Goal: Check status: Check status

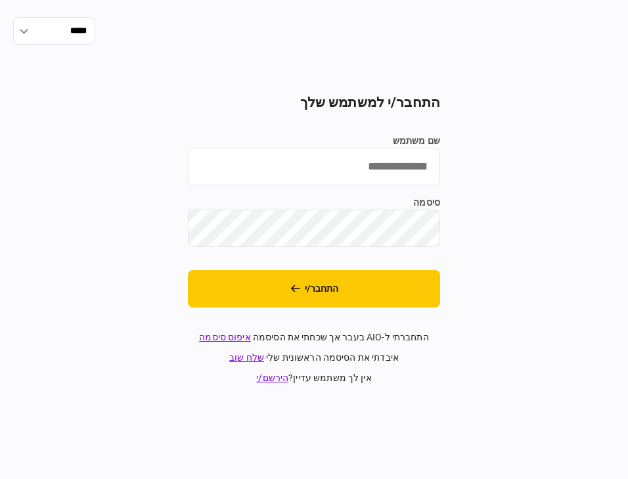
click at [404, 158] on input "שם משתמש" at bounding box center [314, 166] width 252 height 37
type input "**********"
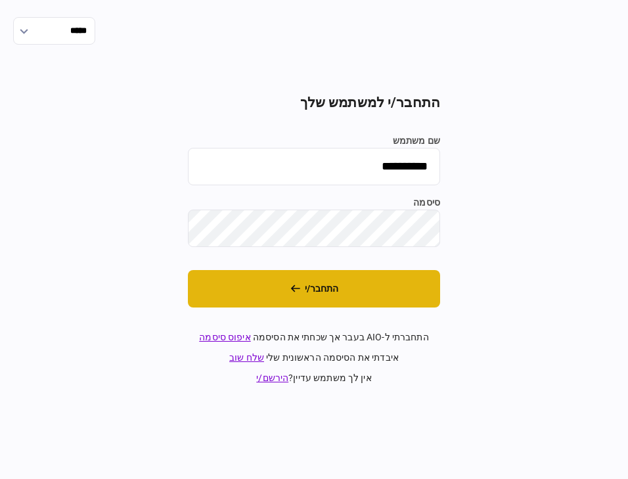
click at [380, 297] on button "התחבר/י" at bounding box center [314, 288] width 252 height 37
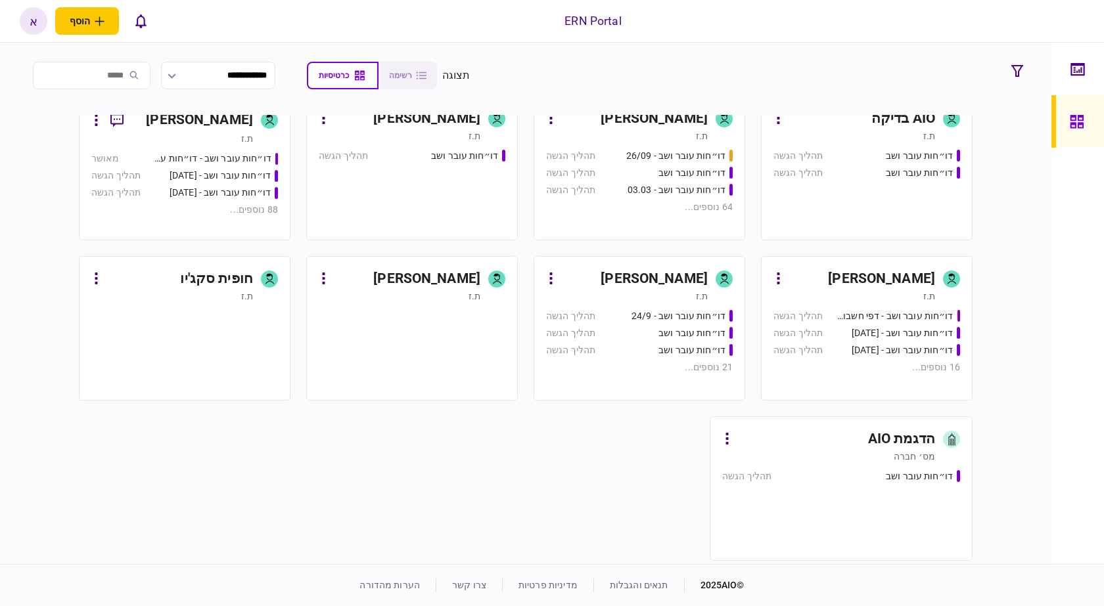
scroll to position [400, 0]
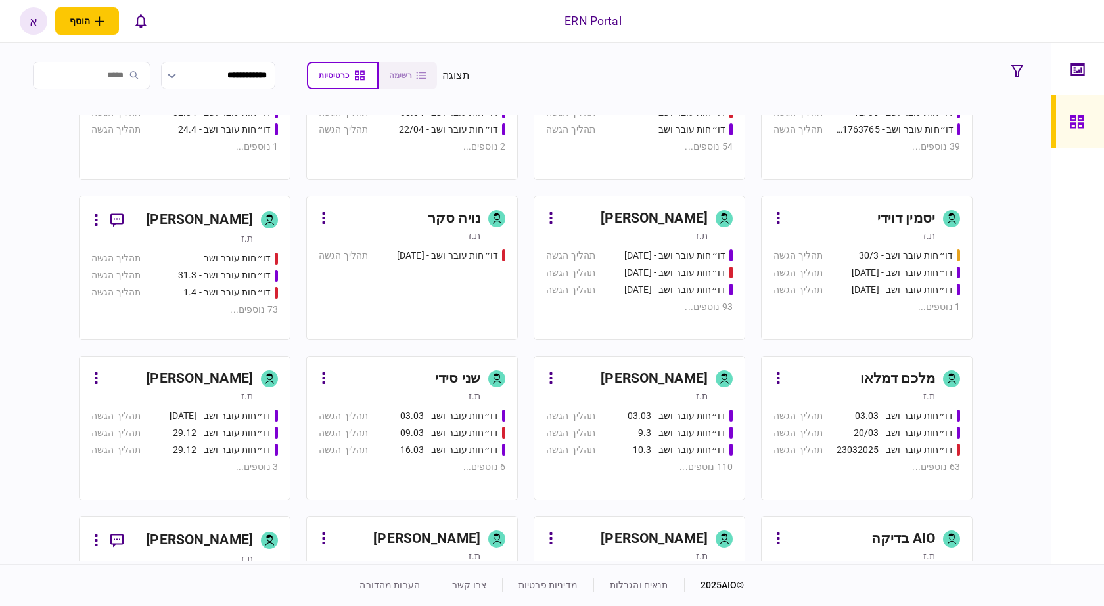
click at [627, 398] on div "ת.ז" at bounding box center [627, 396] width 162 height 13
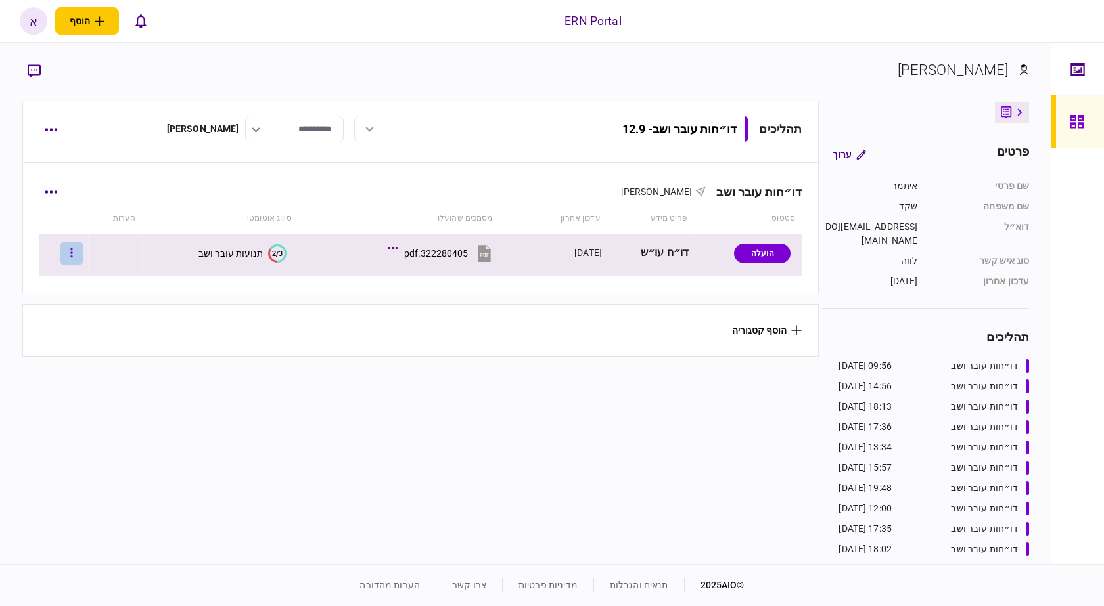
click at [80, 257] on button "button" at bounding box center [72, 254] width 24 height 24
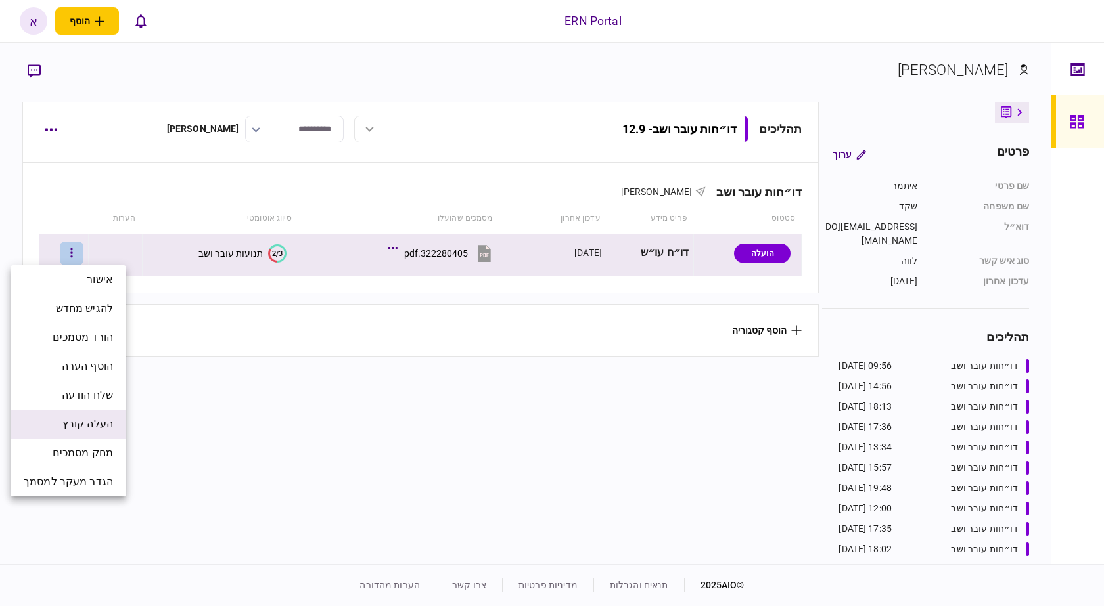
click at [111, 427] on span "העלה קובץ" at bounding box center [87, 425] width 51 height 16
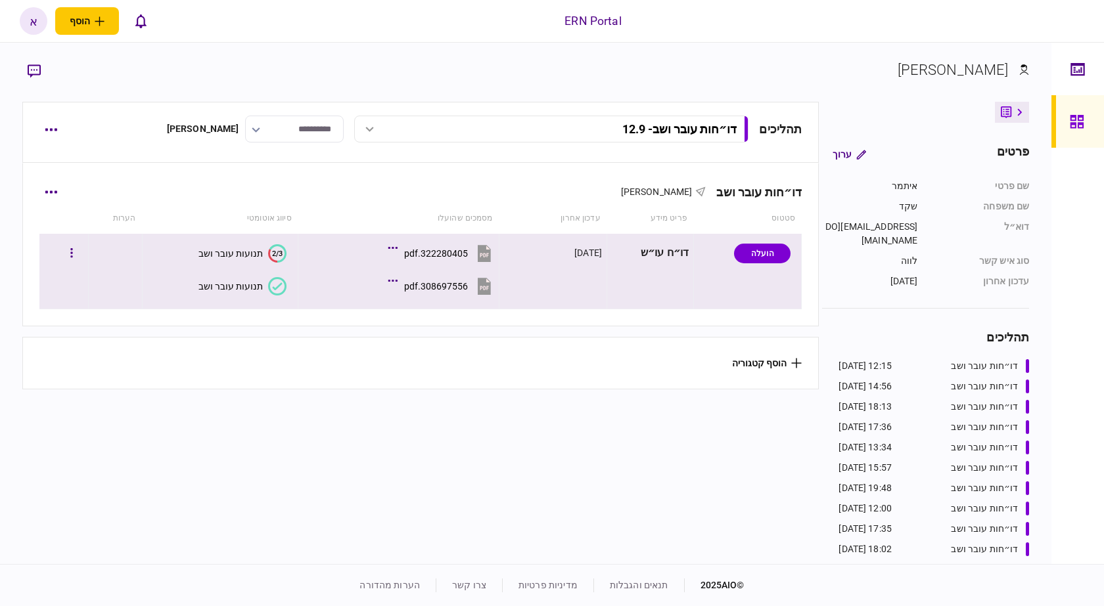
click at [278, 286] on icon at bounding box center [277, 286] width 18 height 18
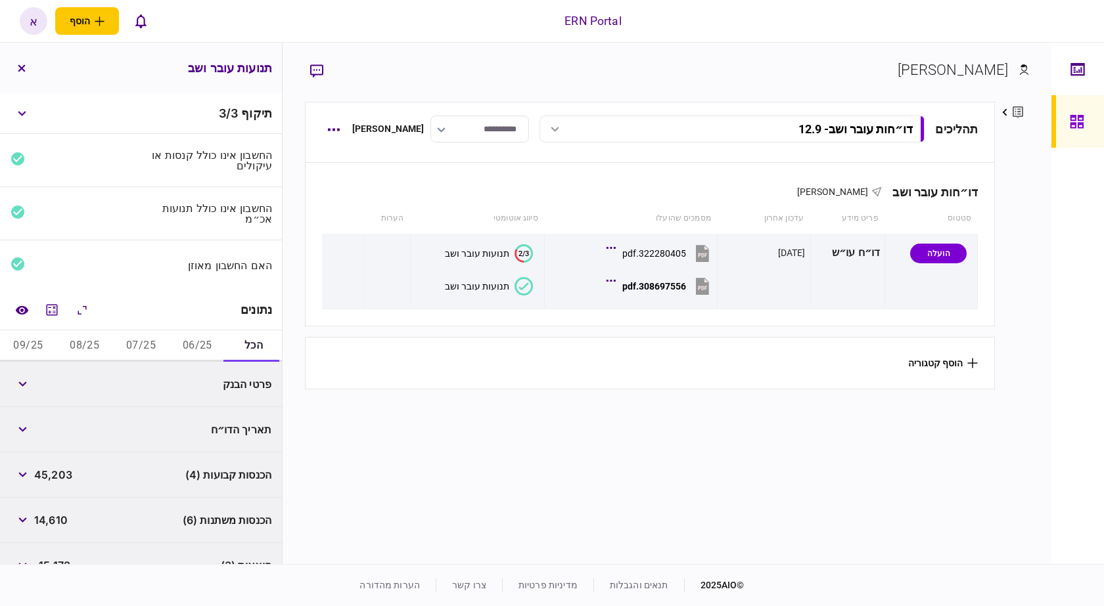
click at [235, 352] on button "הכל" at bounding box center [253, 347] width 57 height 32
click at [216, 348] on button "06/25" at bounding box center [197, 347] width 57 height 32
click at [560, 442] on section "תהליכים דו״חות עובר ושב - 12.9 דו״חות עובר ושב - 12.9 12:15 14/09/2025 דו״חות ע…" at bounding box center [650, 331] width 691 height 459
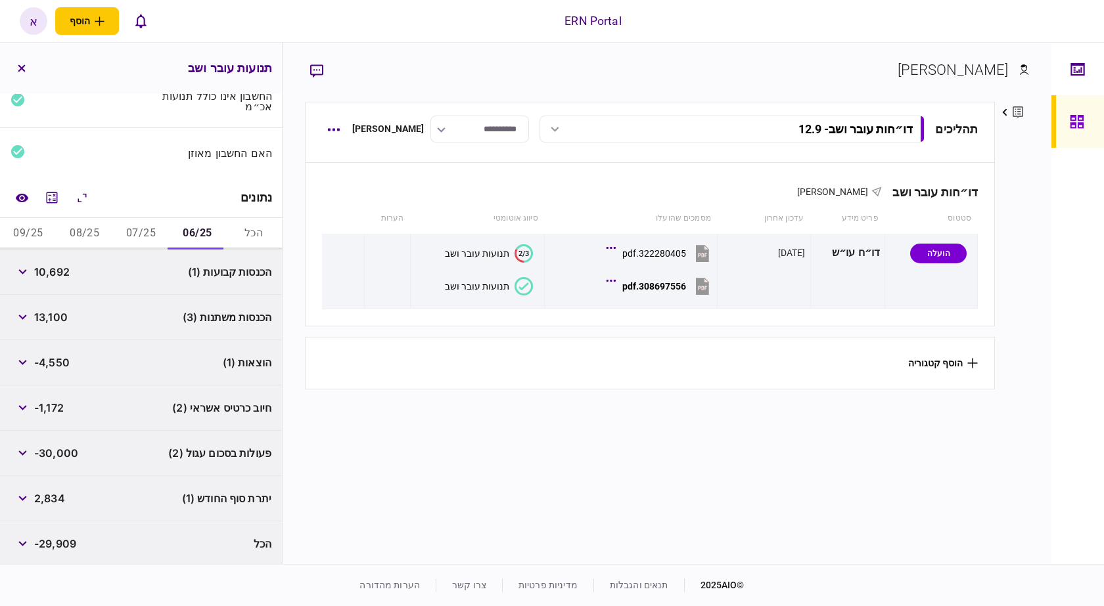
click at [62, 270] on span "10,692" at bounding box center [51, 272] width 35 height 16
copy span "10,692"
click at [49, 317] on span "13,100" at bounding box center [51, 317] width 34 height 16
click at [50, 317] on span "13,100" at bounding box center [51, 317] width 34 height 16
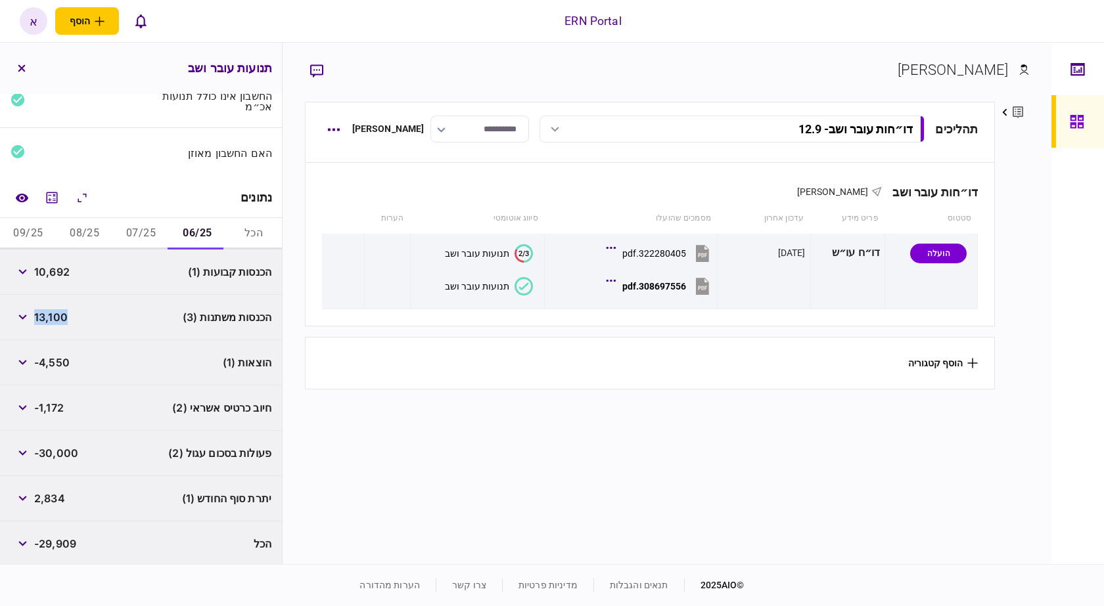
click at [51, 317] on span "13,100" at bounding box center [51, 317] width 34 height 16
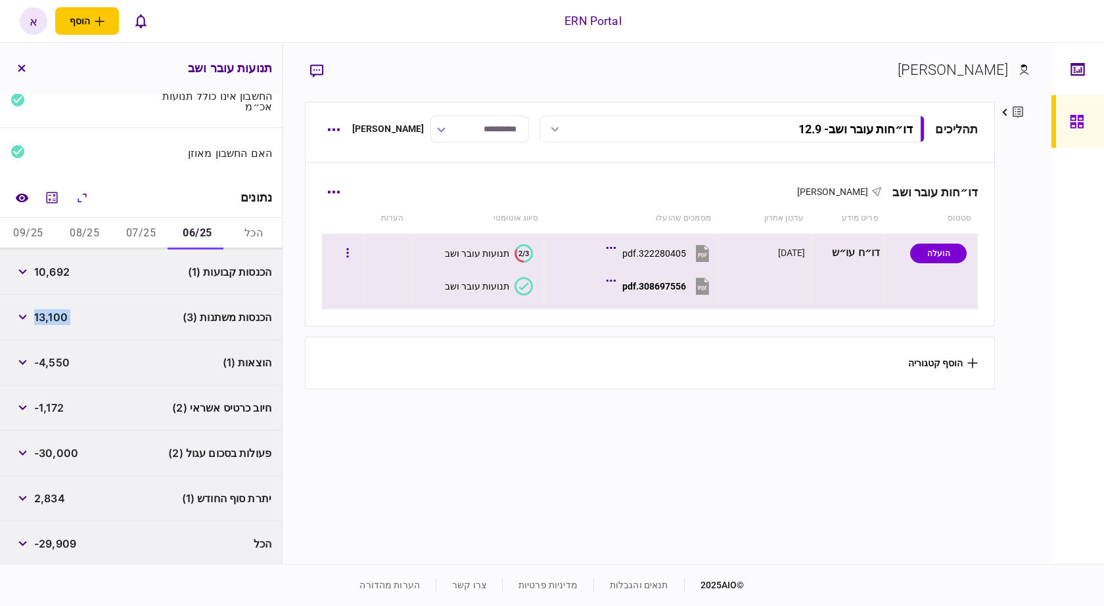
copy div "13,100"
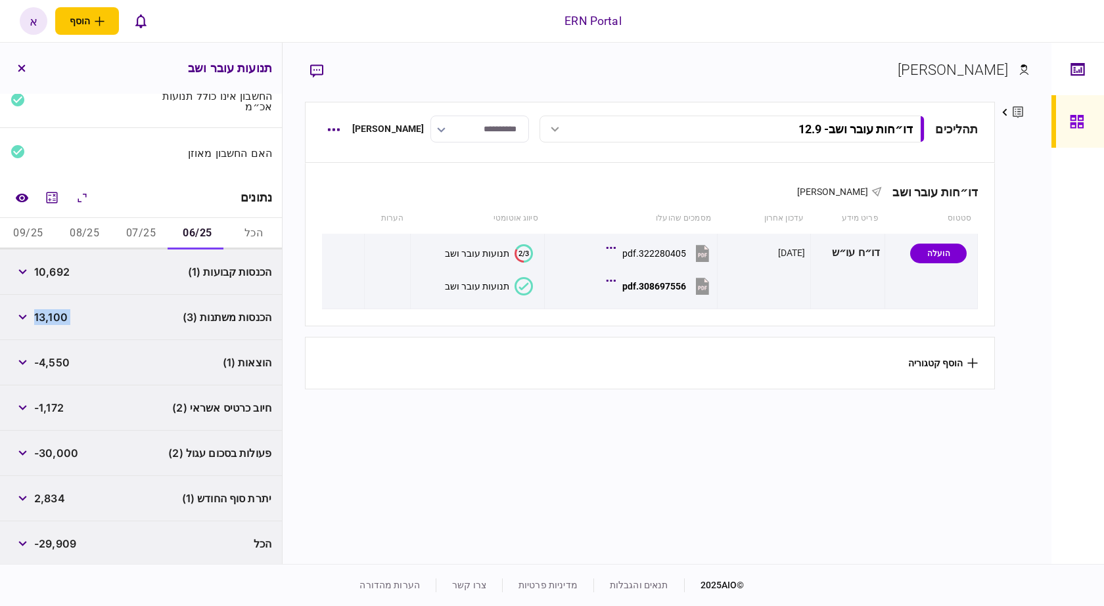
click at [57, 363] on span "-4,550" at bounding box center [51, 363] width 35 height 16
copy span "4,550"
click at [58, 503] on span "2,834" at bounding box center [49, 499] width 31 height 16
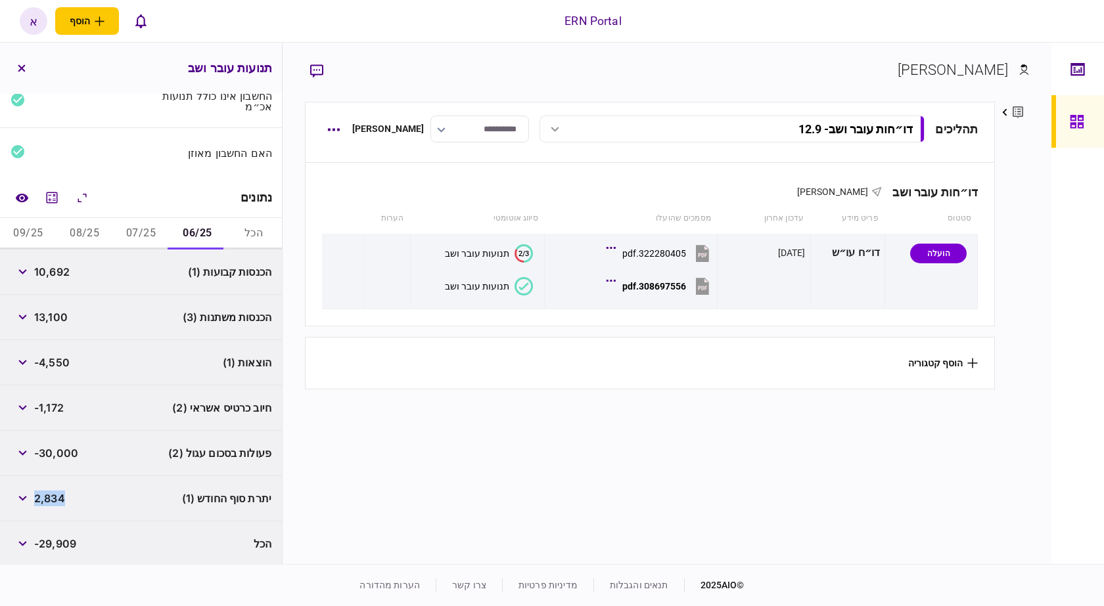
click at [56, 493] on span "2,834" at bounding box center [49, 499] width 31 height 16
copy span "2,834"
click at [23, 463] on div "פעולות בסכום עגול (2) -30,000" at bounding box center [141, 453] width 282 height 45
click at [26, 451] on icon "button" at bounding box center [22, 453] width 8 height 5
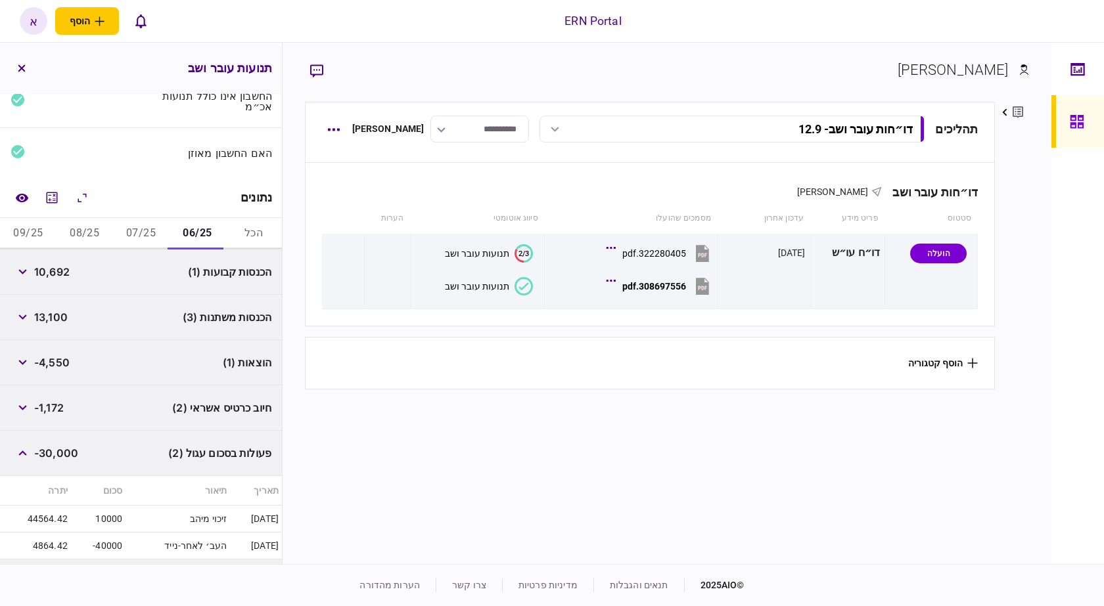
scroll to position [196, 0]
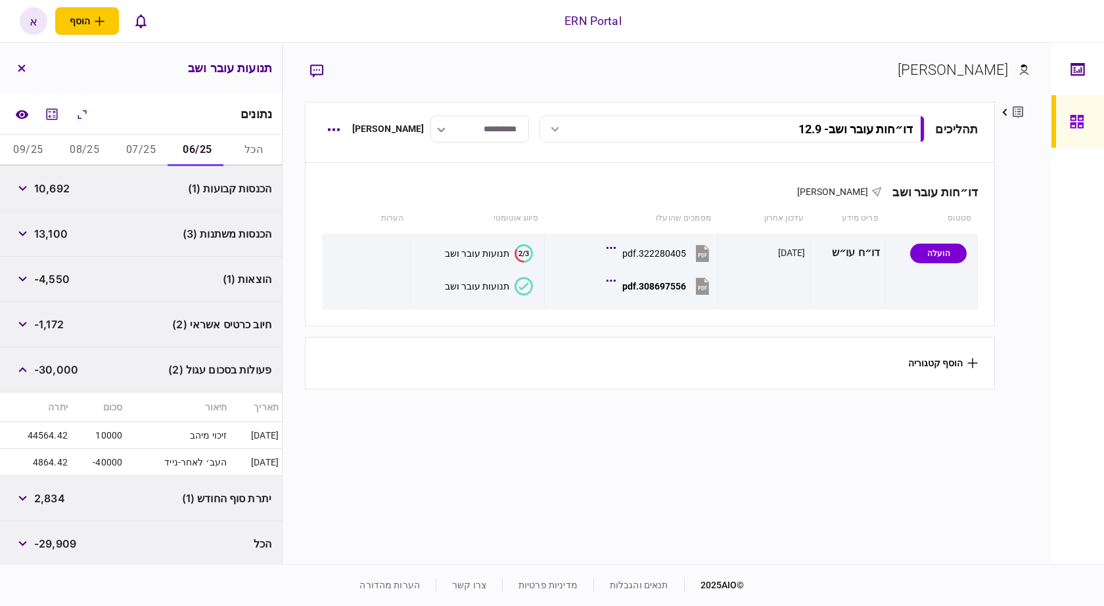
drag, startPoint x: 147, startPoint y: 147, endPoint x: 145, endPoint y: 165, distance: 18.5
click at [147, 148] on button "07/25" at bounding box center [141, 151] width 57 height 32
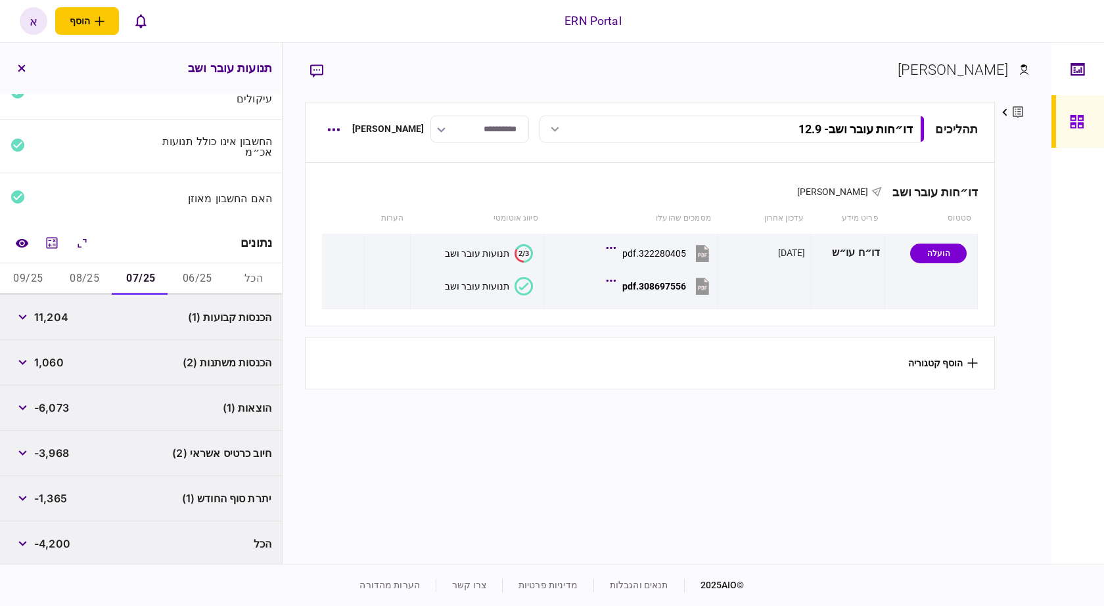
click at [58, 325] on div "11,204" at bounding box center [40, 318] width 58 height 24
click at [59, 319] on span "11,204" at bounding box center [51, 317] width 34 height 16
click at [51, 315] on span "11,204" at bounding box center [51, 317] width 34 height 16
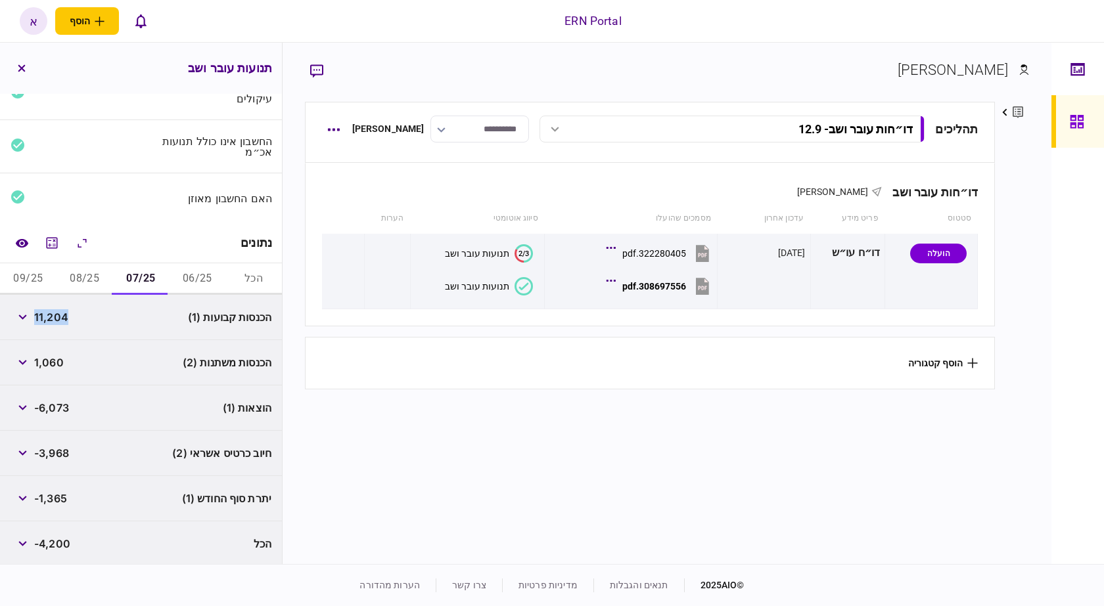
copy span "11,204"
click at [55, 365] on span "1,060" at bounding box center [49, 363] width 30 height 16
click at [64, 363] on span "1,060" at bounding box center [49, 363] width 30 height 16
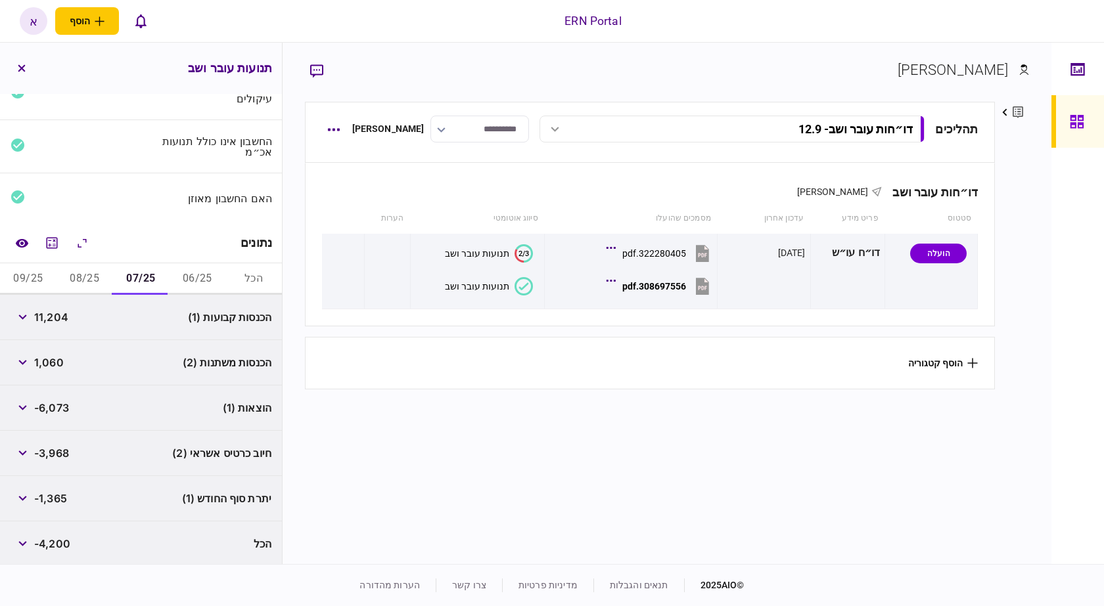
click at [60, 363] on span "1,060" at bounding box center [49, 363] width 30 height 16
click at [59, 363] on span "1,060" at bounding box center [49, 363] width 30 height 16
copy span "1,060"
click at [55, 495] on span "-1,365" at bounding box center [50, 499] width 33 height 16
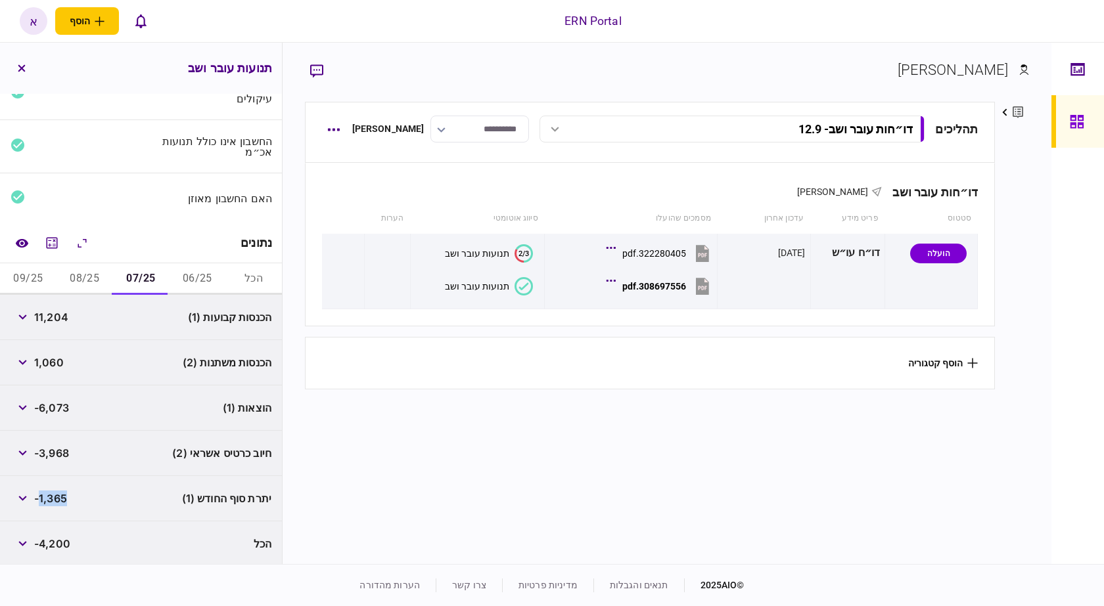
copy span "1,365"
click at [53, 401] on span "-6,073" at bounding box center [51, 408] width 35 height 16
copy span "6,073"
click at [94, 278] on button "08/25" at bounding box center [85, 279] width 57 height 32
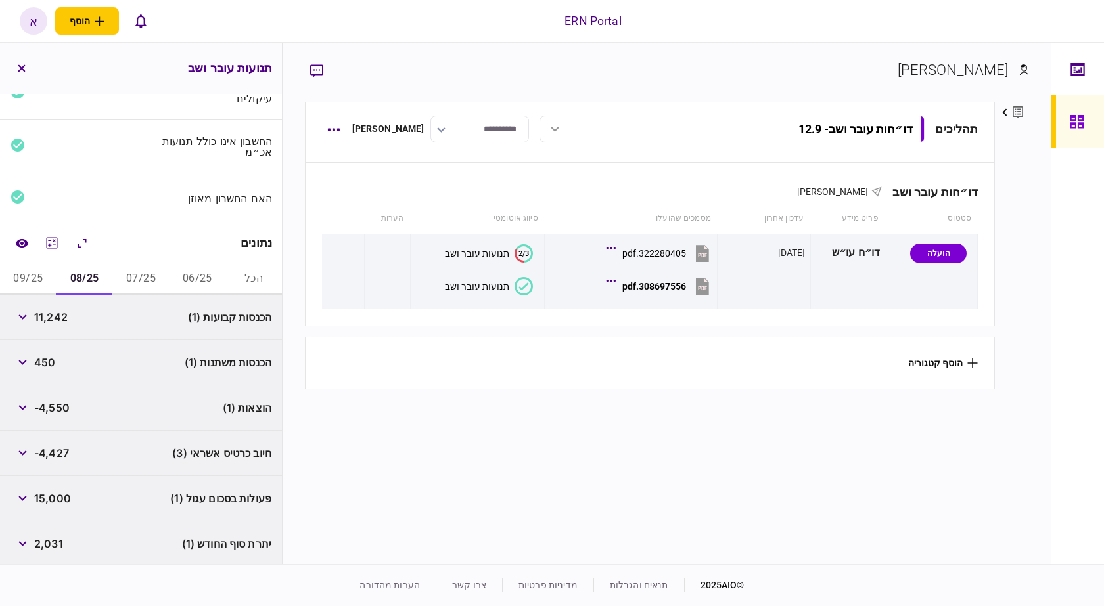
click at [63, 313] on span "11,242" at bounding box center [51, 317] width 34 height 16
copy span "11,242"
click at [39, 365] on span "450" at bounding box center [44, 363] width 21 height 16
drag, startPoint x: 40, startPoint y: 365, endPoint x: 49, endPoint y: 365, distance: 9.2
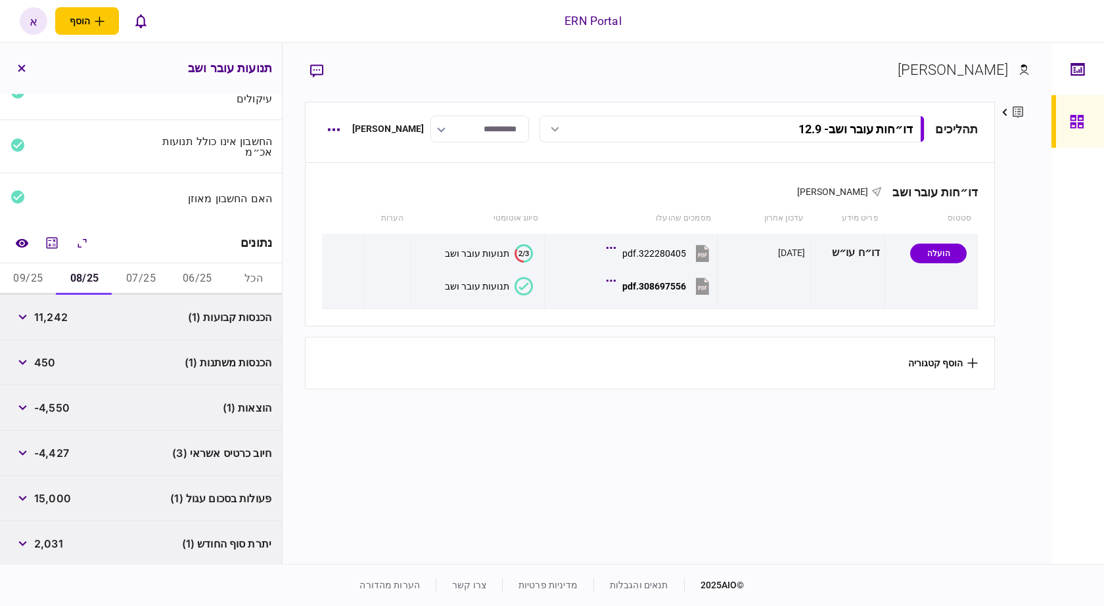
click at [41, 365] on span "450" at bounding box center [44, 363] width 21 height 16
copy span "450"
click at [60, 502] on span "15,000" at bounding box center [52, 499] width 37 height 16
click at [33, 493] on button "button" at bounding box center [23, 499] width 24 height 24
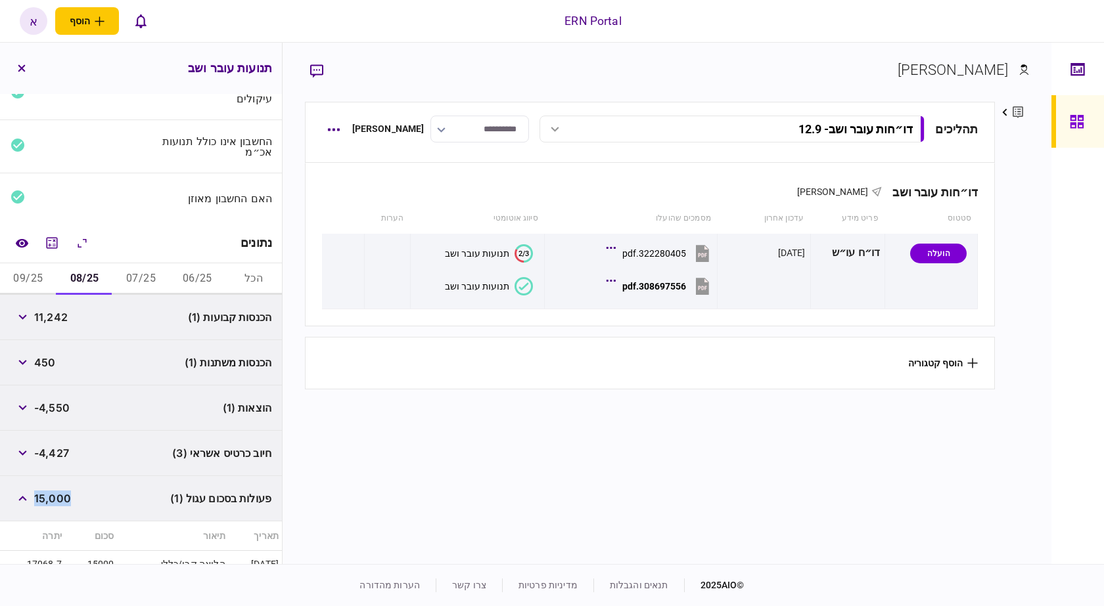
scroll to position [169, 0]
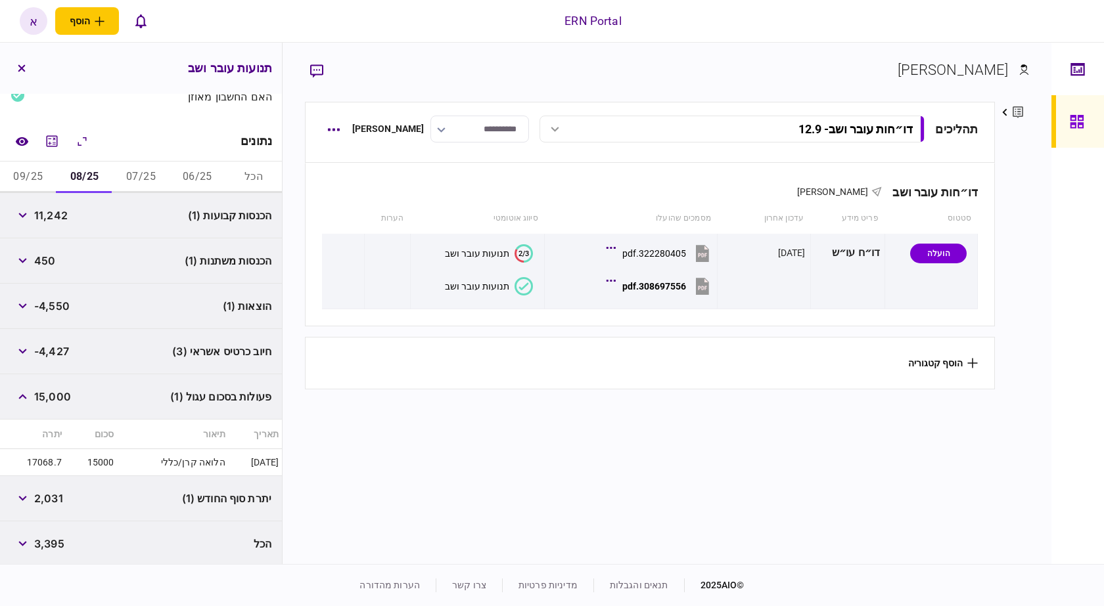
click at [50, 498] on span "2,031" at bounding box center [48, 499] width 29 height 16
click at [50, 499] on span "2,031" at bounding box center [48, 499] width 29 height 16
click at [57, 307] on span "-4,550" at bounding box center [51, 306] width 35 height 16
click at [56, 307] on span "-4,550" at bounding box center [51, 306] width 35 height 16
click at [57, 352] on span "-4,427" at bounding box center [51, 352] width 35 height 16
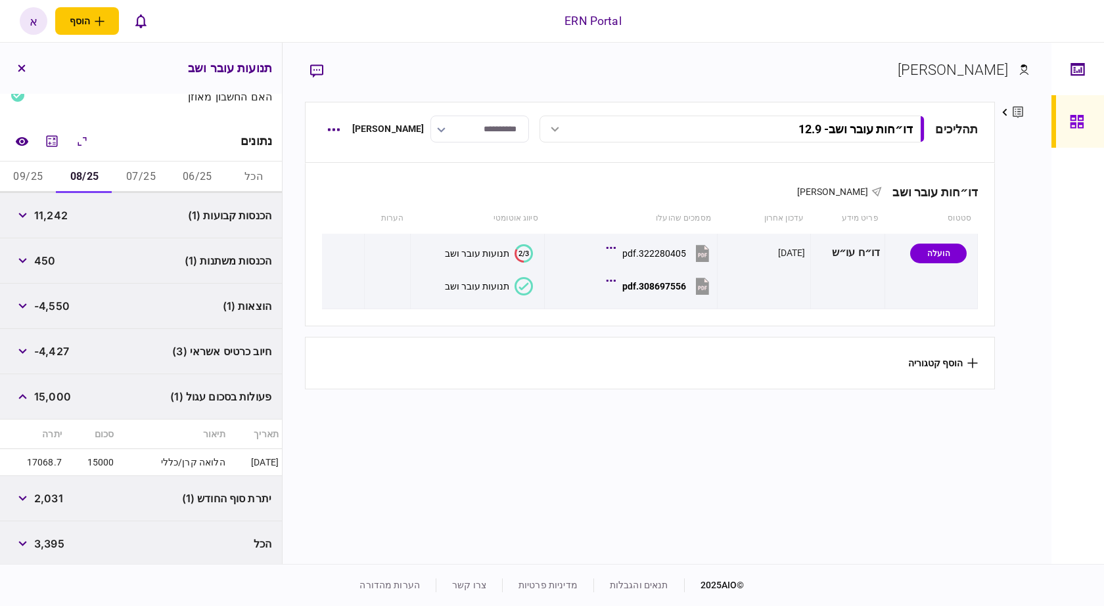
click at [65, 305] on span "-4,550" at bounding box center [51, 306] width 35 height 16
drag, startPoint x: 35, startPoint y: 175, endPoint x: 53, endPoint y: 216, distance: 44.4
click at [37, 176] on button "09/25" at bounding box center [28, 178] width 57 height 32
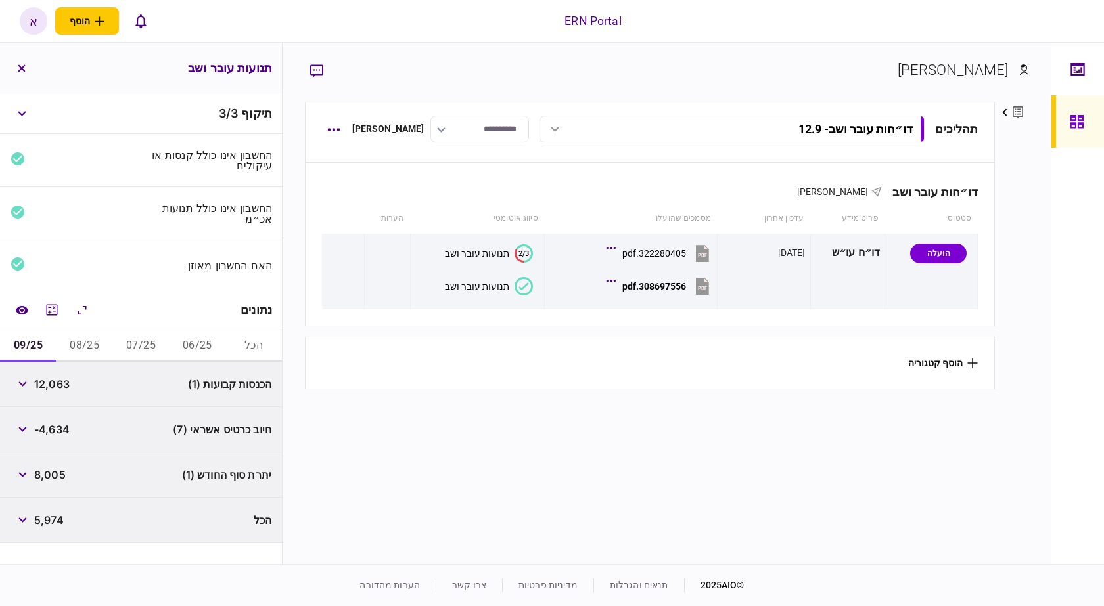
click at [53, 391] on div "12,063" at bounding box center [40, 385] width 59 height 24
click at [57, 486] on div "יתרת סוף החודש (1) 8,005" at bounding box center [141, 475] width 282 height 45
click at [53, 472] on span "8,005" at bounding box center [50, 475] width 32 height 16
